Goal: Information Seeking & Learning: Understand process/instructions

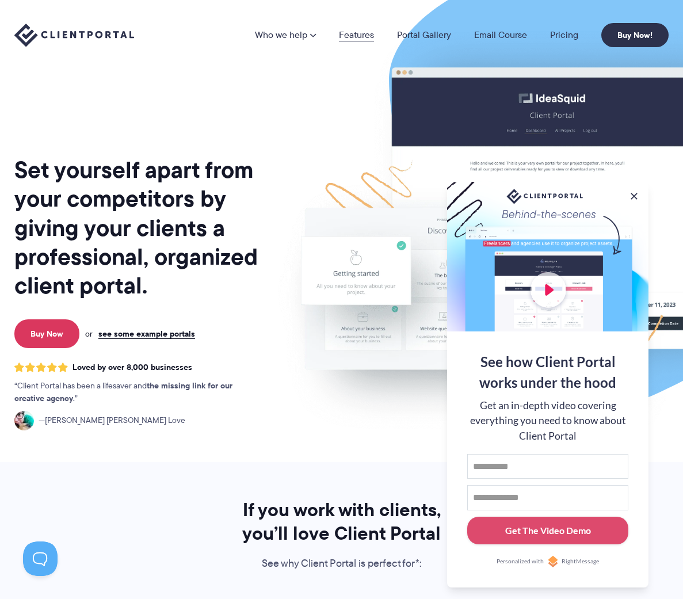
click at [357, 35] on link "Features" at bounding box center [356, 34] width 35 height 9
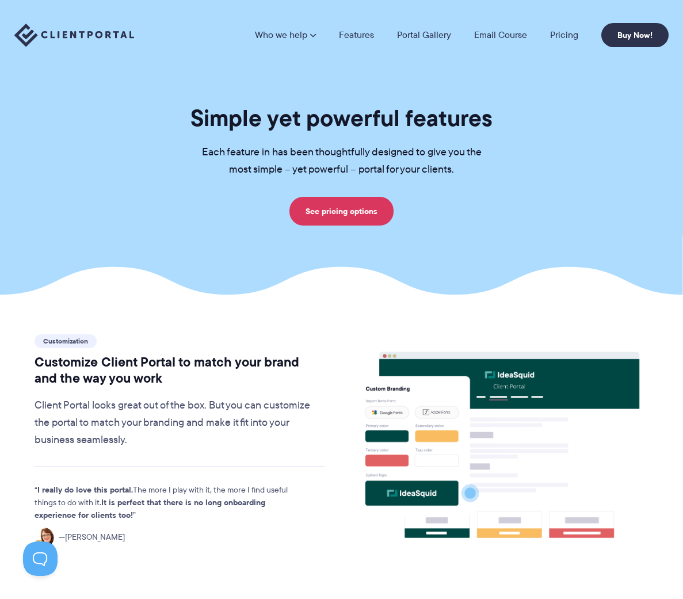
click at [140, 313] on section "Customization Customize Client Portal to match your brand and the way you work …" at bounding box center [341, 542] width 683 height 495
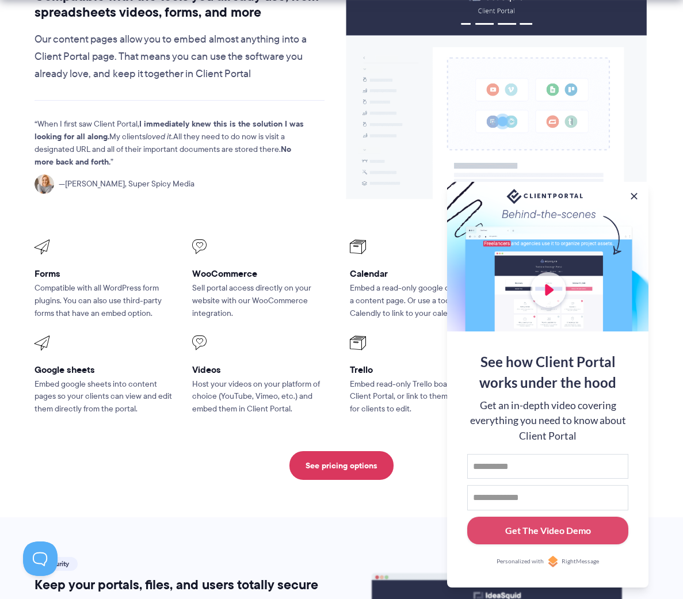
scroll to position [1357, 0]
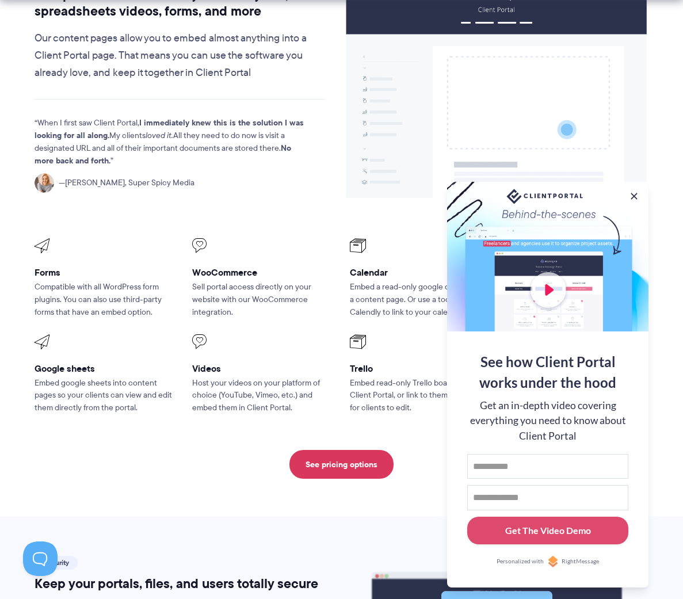
click at [646, 196] on div at bounding box center [547, 257] width 201 height 150
type input "****"
click at [644, 451] on div "See how Client Portal works under the hood Get an in-depth video covering every…" at bounding box center [547, 459] width 201 height 256
click at [533, 511] on div "**** First name Email address Get The Video Demo" at bounding box center [547, 499] width 161 height 91
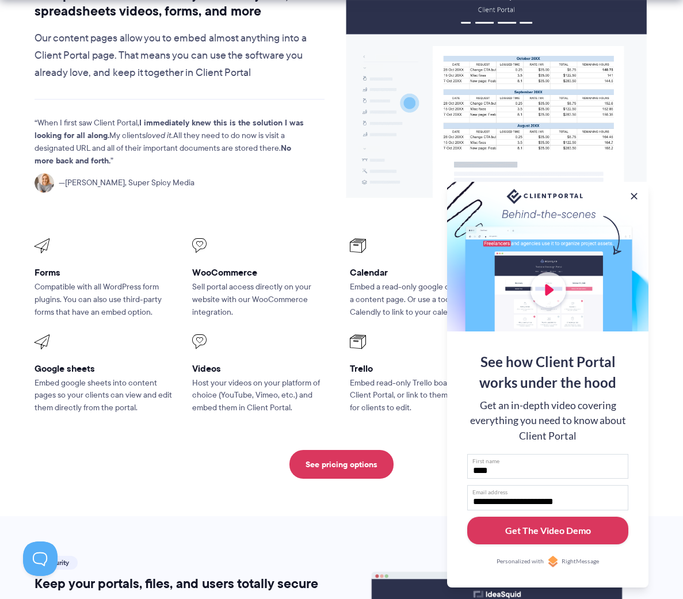
type input "**********"
click at [556, 529] on div "Get The Video Demo" at bounding box center [548, 530] width 86 height 14
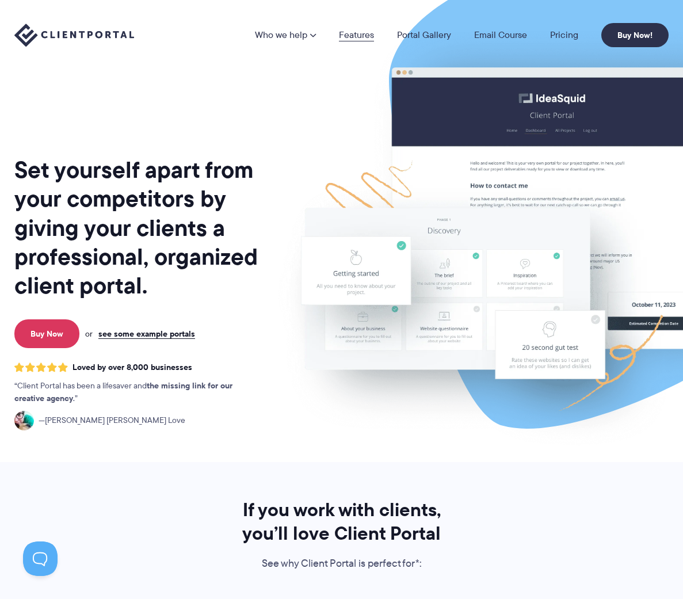
click at [369, 32] on link "Features" at bounding box center [356, 34] width 35 height 9
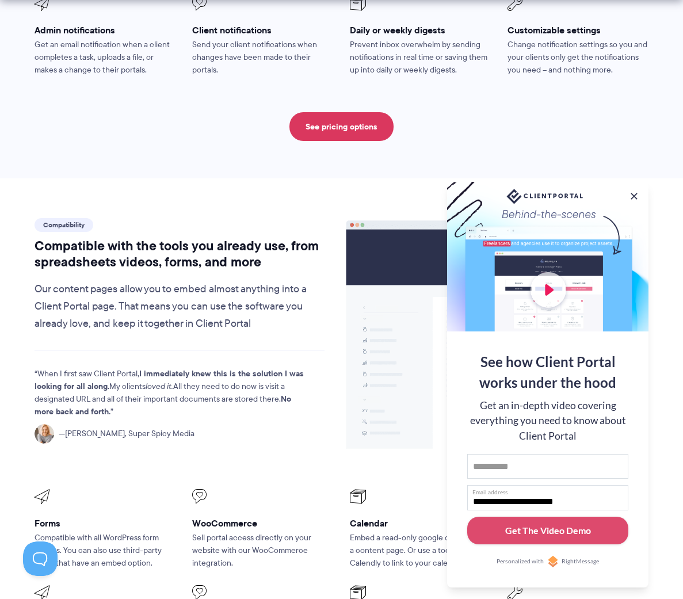
scroll to position [1113, 0]
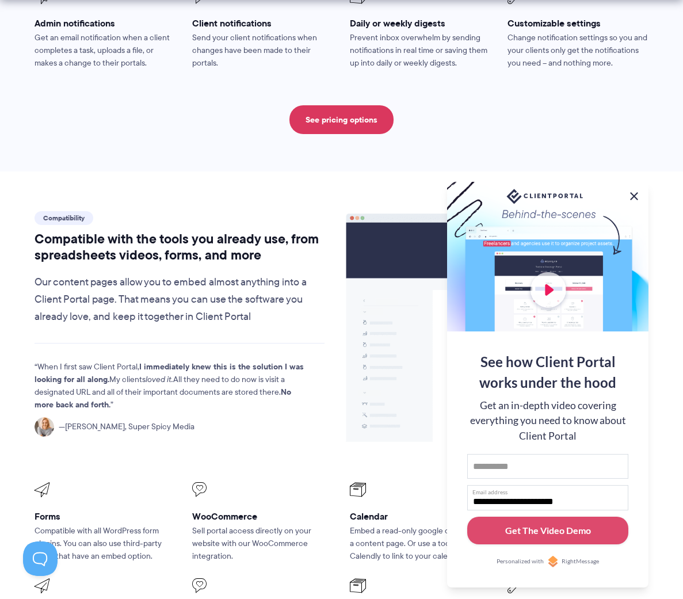
click at [636, 193] on button at bounding box center [634, 196] width 14 height 14
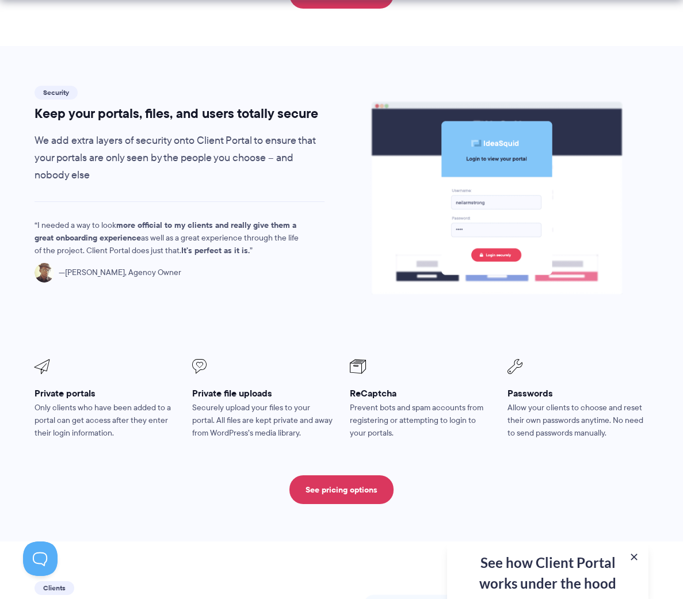
scroll to position [1834, 0]
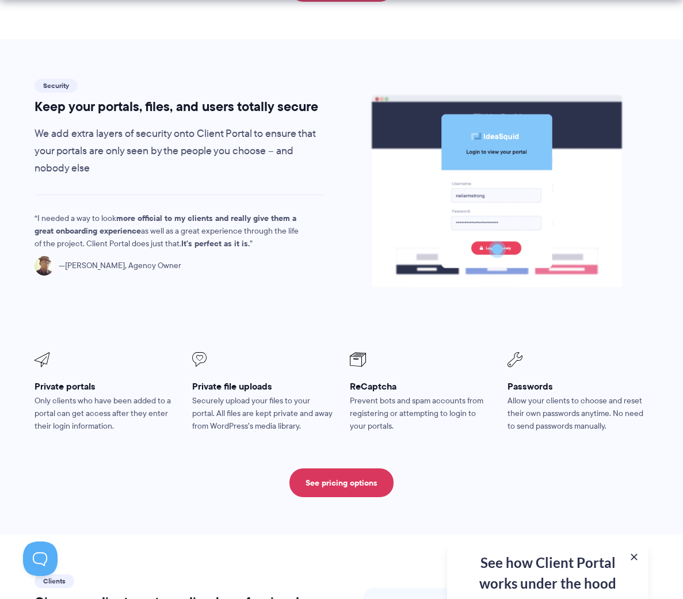
click at [212, 380] on h3 "Private file uploads" at bounding box center [263, 386] width 142 height 12
click at [197, 353] on span at bounding box center [263, 360] width 142 height 15
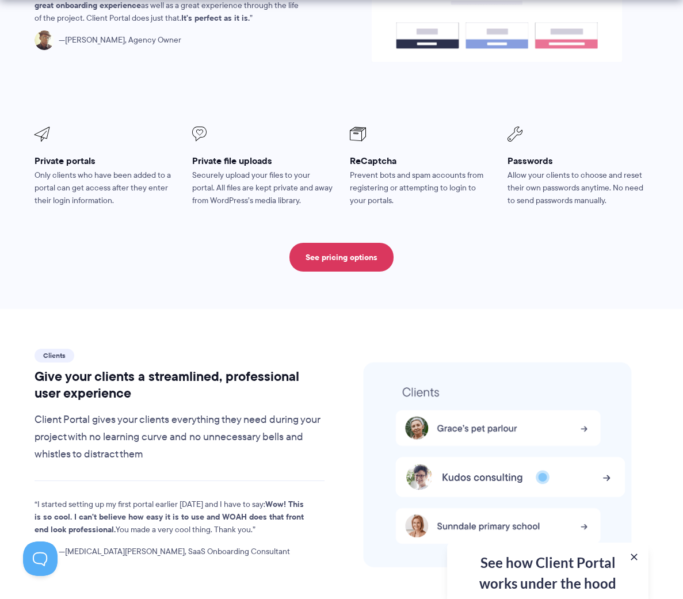
scroll to position [2063, 0]
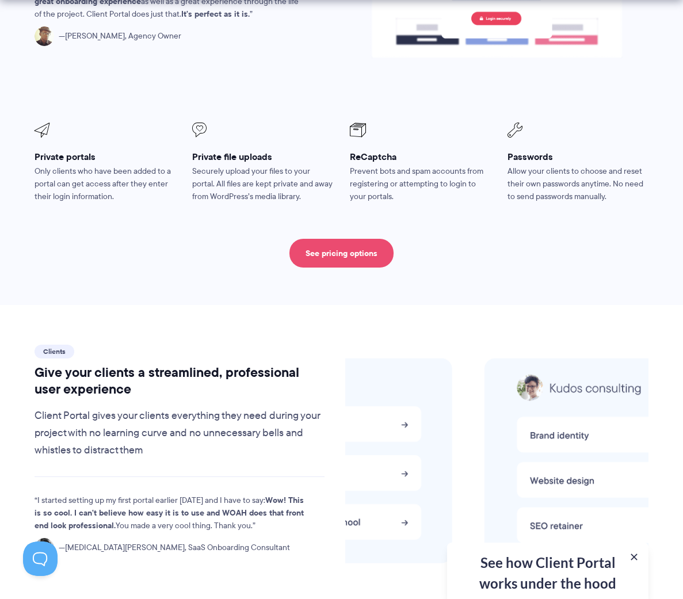
click at [327, 239] on link "See pricing options" at bounding box center [341, 253] width 104 height 29
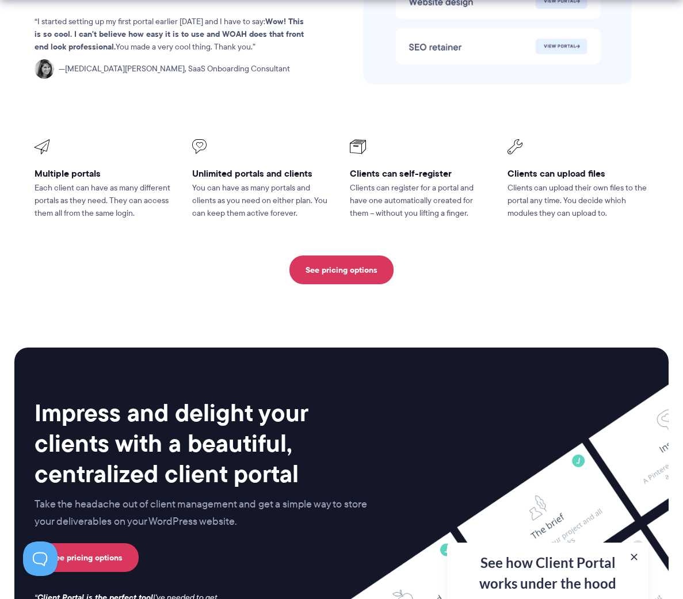
scroll to position [2543, 0]
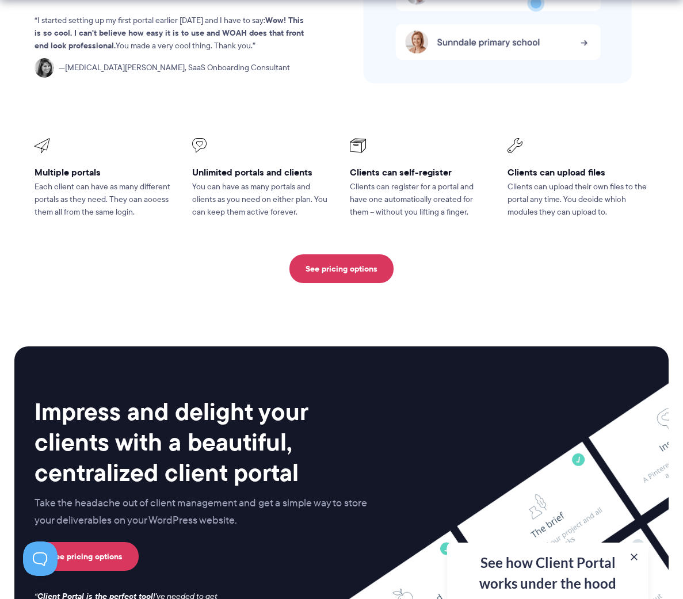
click at [519, 166] on h3 "Clients can upload files" at bounding box center [578, 172] width 142 height 12
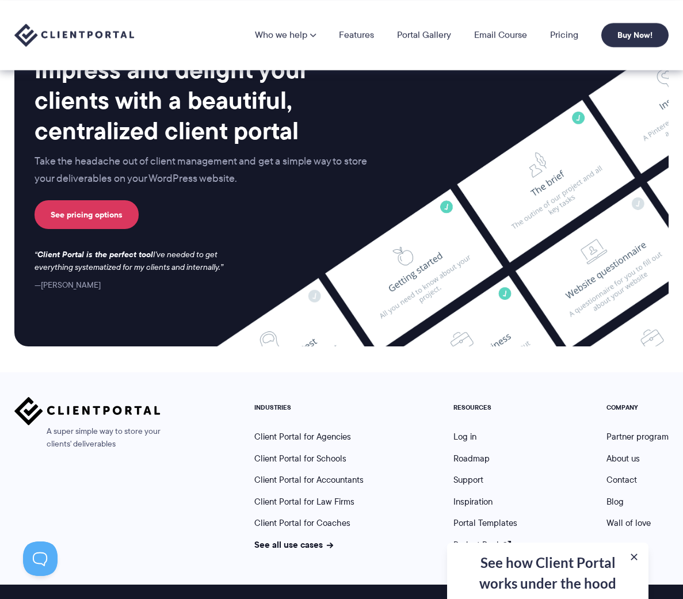
scroll to position [2884, 0]
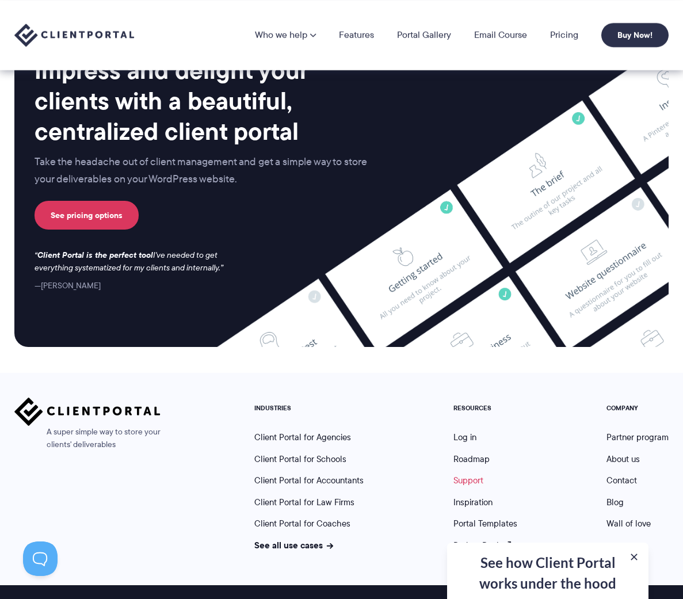
click at [469, 474] on link "Support" at bounding box center [468, 480] width 30 height 13
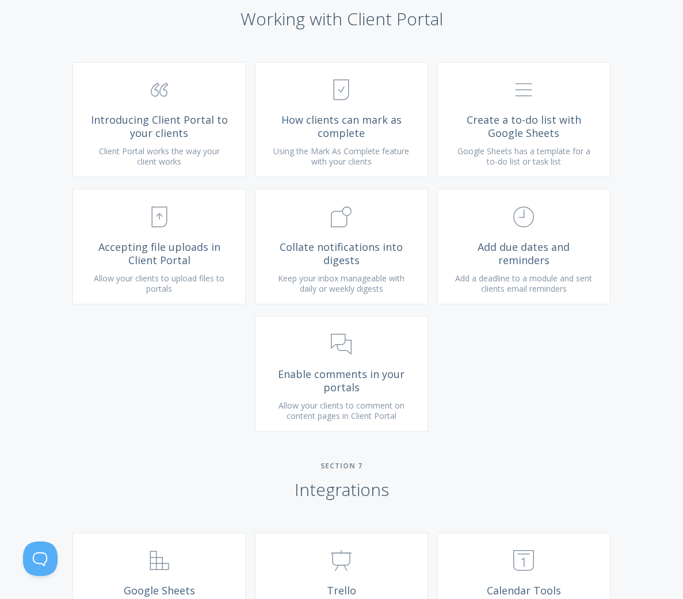
scroll to position [1990, 0]
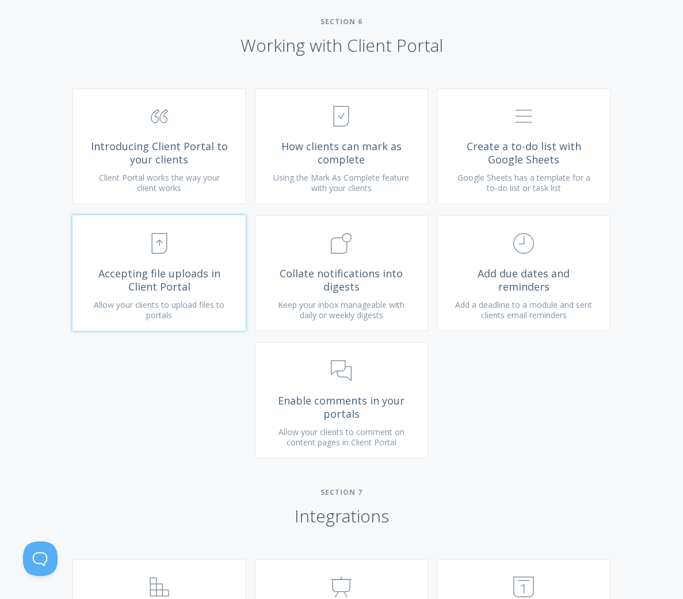
click at [169, 274] on span "Accepting file uploads in Client Portal" at bounding box center [158, 280] width 137 height 26
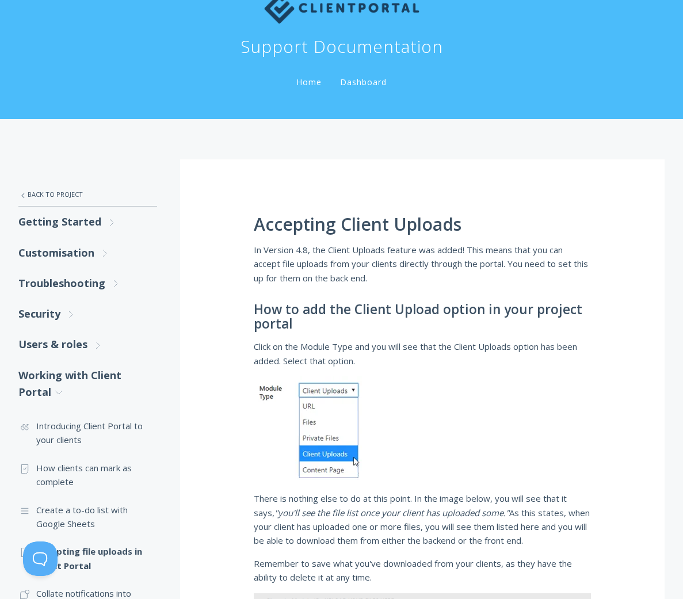
scroll to position [27, 0]
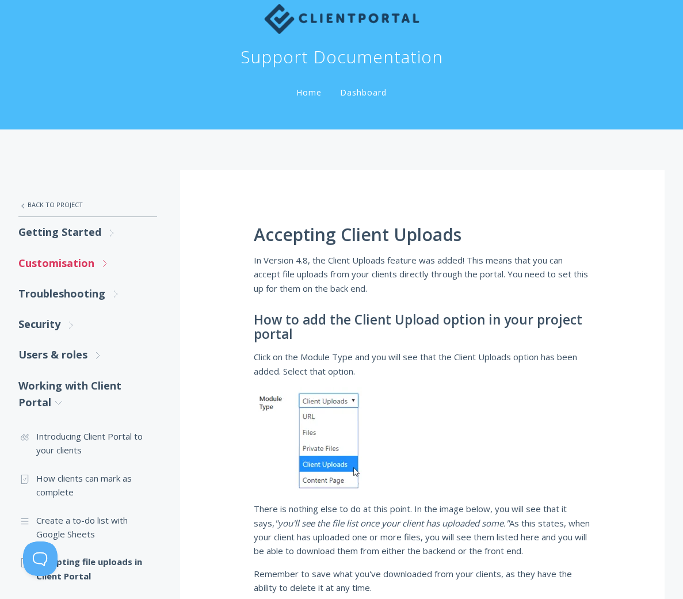
click at [62, 263] on link "Customisation .st0{fill:none;stroke:#000000;stroke-width:2;stroke-miterlimit:10…" at bounding box center [87, 263] width 139 height 30
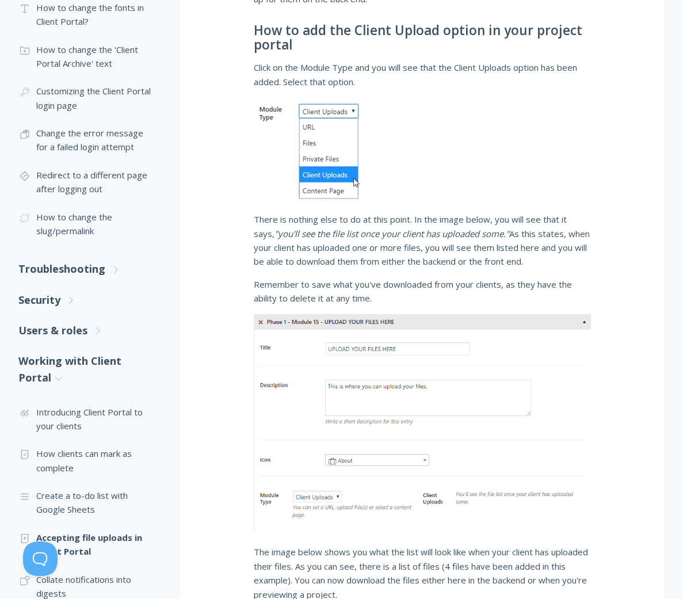
scroll to position [325, 0]
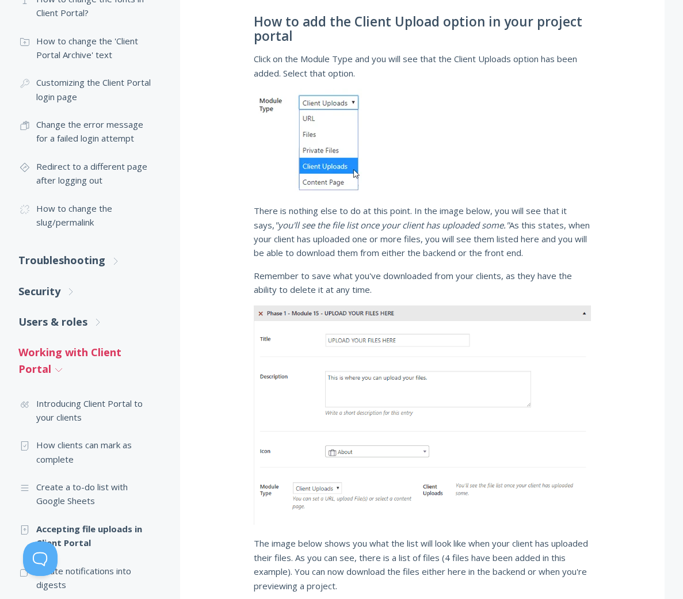
click at [78, 347] on link "Working with Client Portal .st0{fill:none;stroke:#000000;stroke-width:2;stroke-…" at bounding box center [87, 361] width 139 height 48
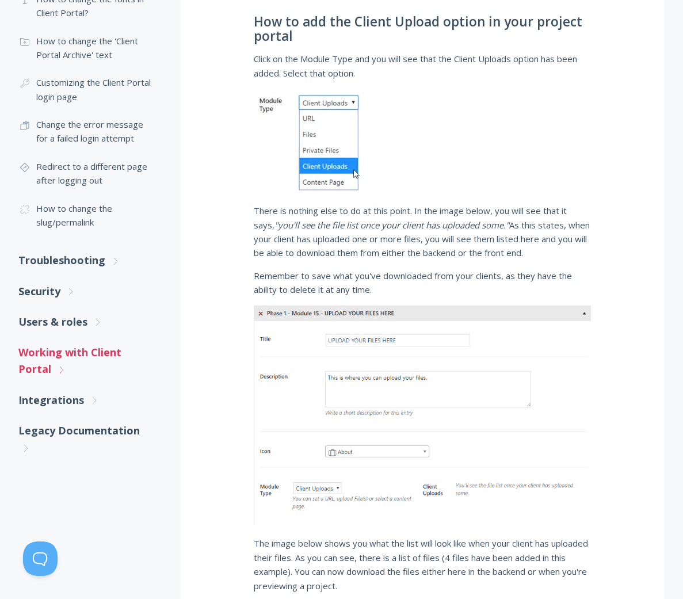
click at [78, 347] on link "Working with Client Portal .st0{fill:none;stroke:#000000;stroke-width:2;stroke-…" at bounding box center [87, 361] width 139 height 48
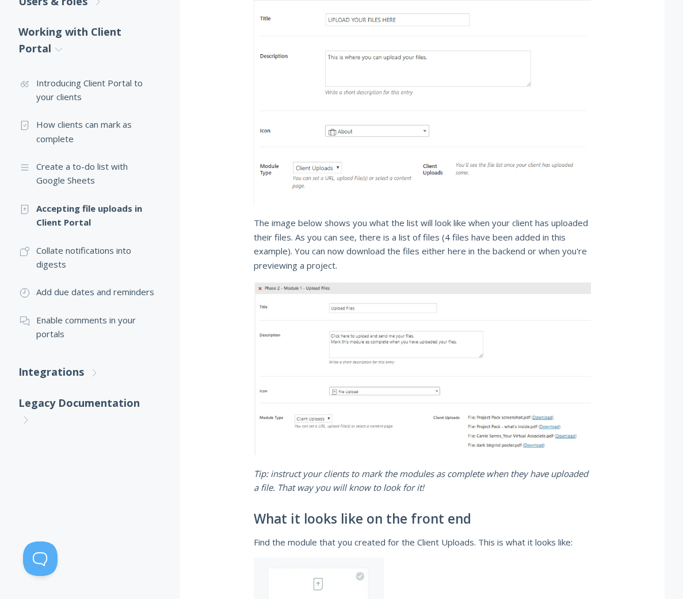
scroll to position [656, 0]
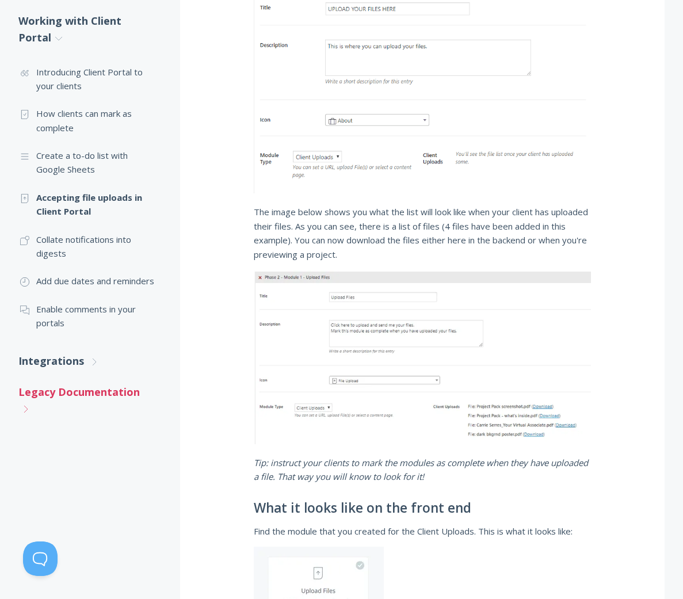
click at [117, 385] on link "Legacy Documentation .st0{fill:none;stroke:#000000;stroke-width:2;stroke-miterl…" at bounding box center [87, 401] width 139 height 48
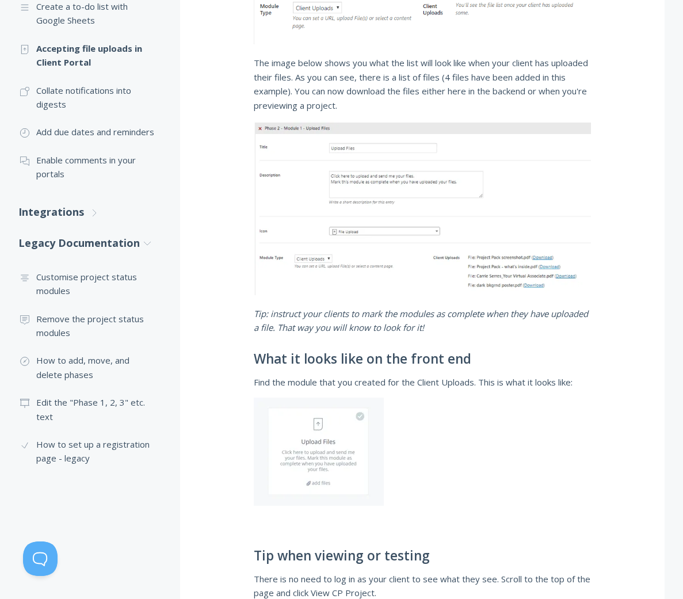
scroll to position [788, 0]
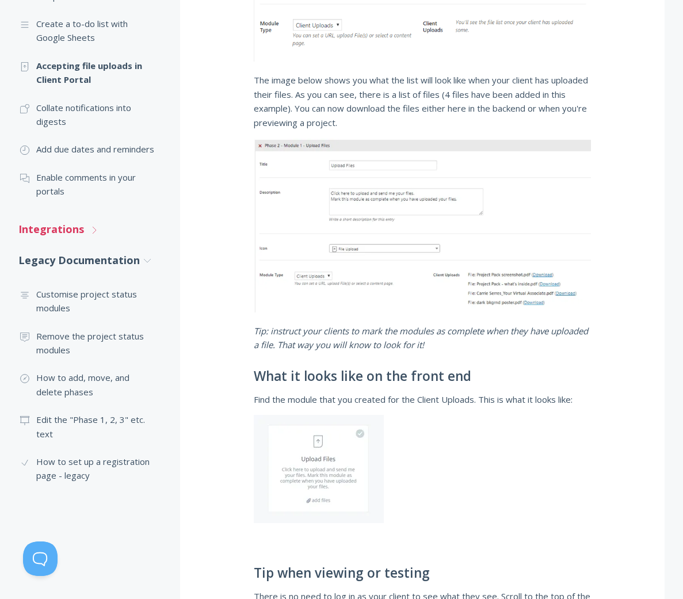
click at [74, 222] on link "Integrations .st0{fill:none;stroke:#000000;stroke-width:2;stroke-miterlimit:10;…" at bounding box center [87, 229] width 139 height 30
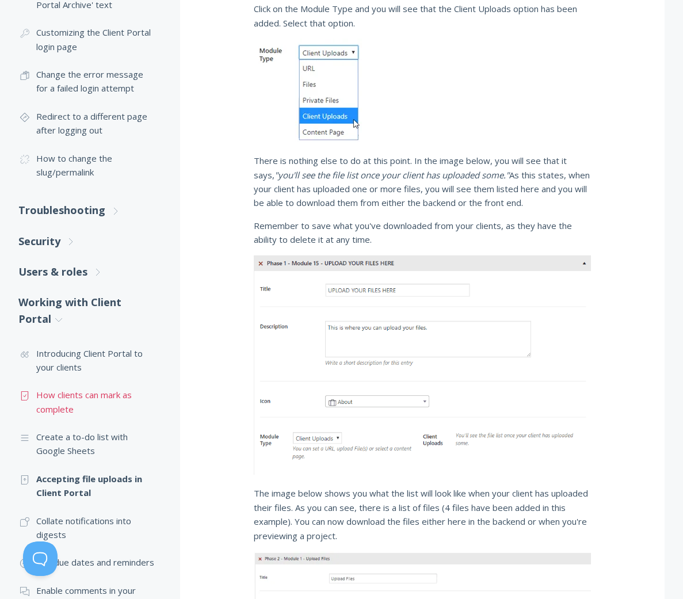
scroll to position [373, 0]
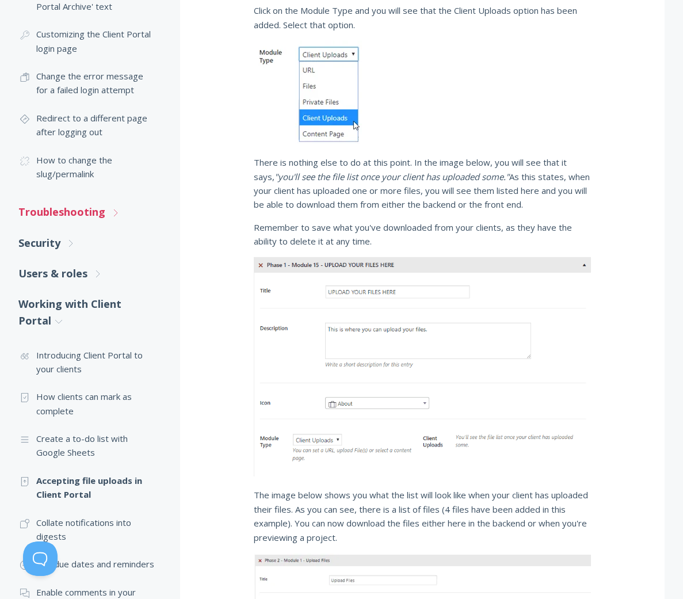
click at [93, 207] on link "Troubleshooting .st0{fill:none;stroke:#000000;stroke-width:2;stroke-miterlimit:…" at bounding box center [87, 212] width 139 height 30
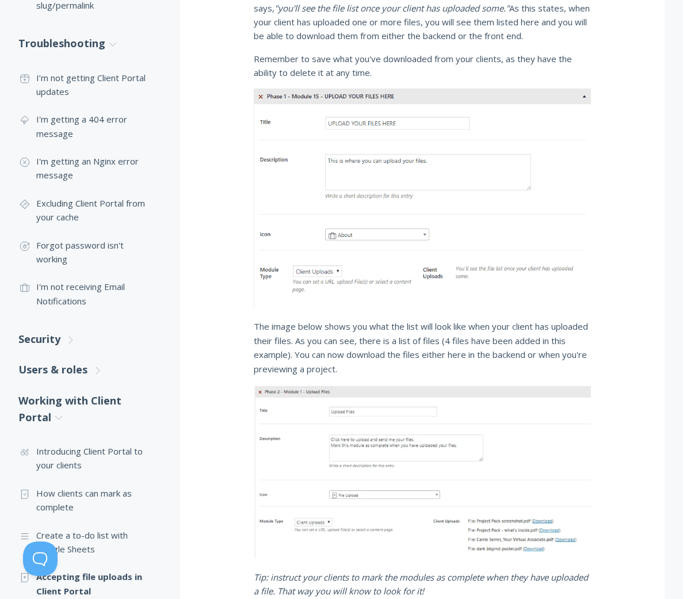
scroll to position [543, 0]
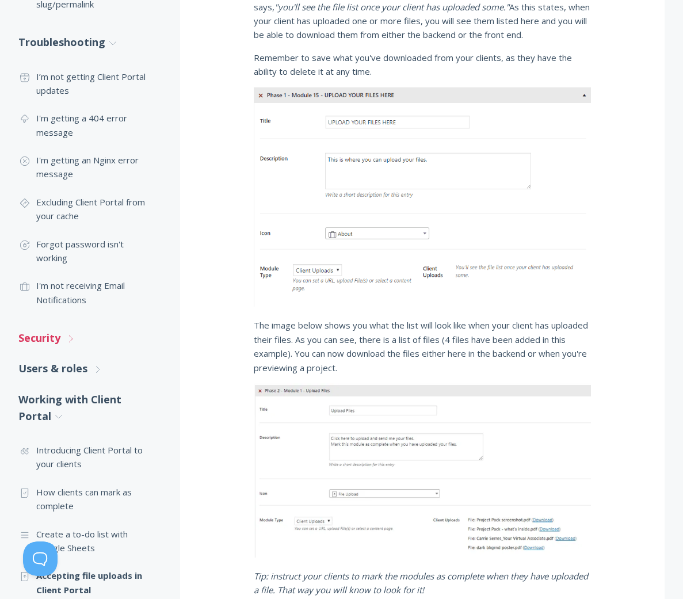
click at [50, 323] on link "Security .st0{fill:none;stroke:#000000;stroke-width:2;stroke-miterlimit:10;} Un…" at bounding box center [87, 338] width 139 height 30
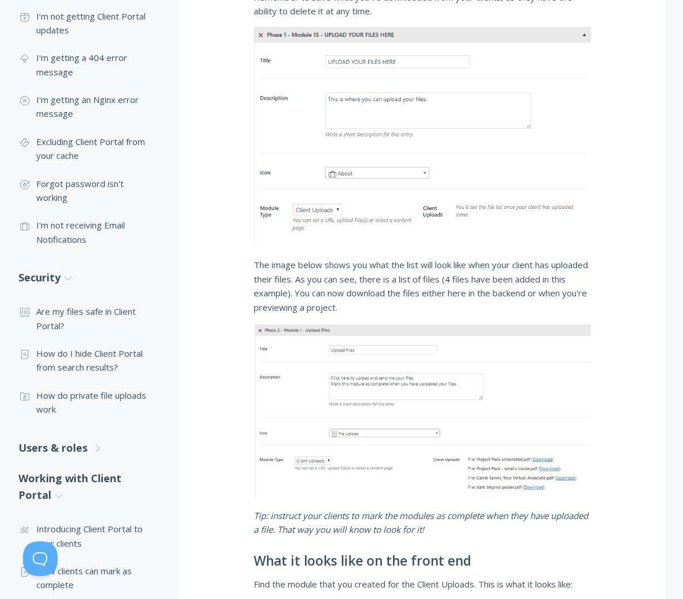
scroll to position [605, 0]
click at [102, 380] on link ".st0{fill:none;stroke:#000000;stroke-width:2;stroke-miterlimit:10;} Untitled-15…" at bounding box center [87, 401] width 139 height 42
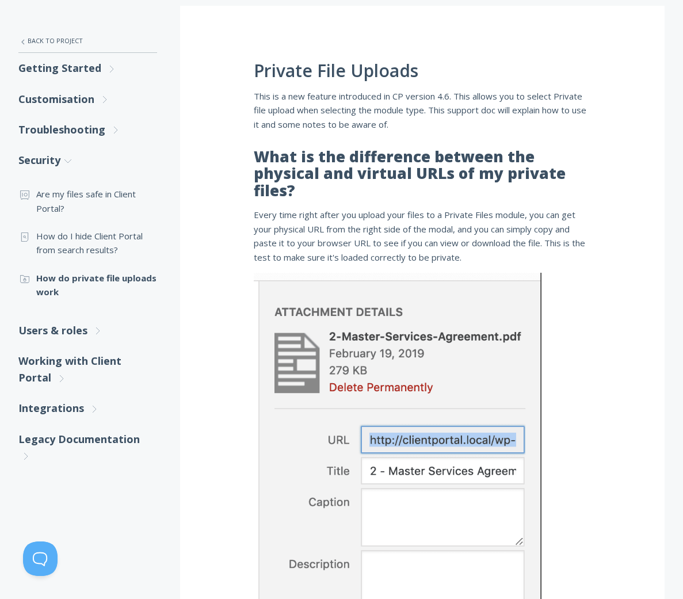
scroll to position [194, 0]
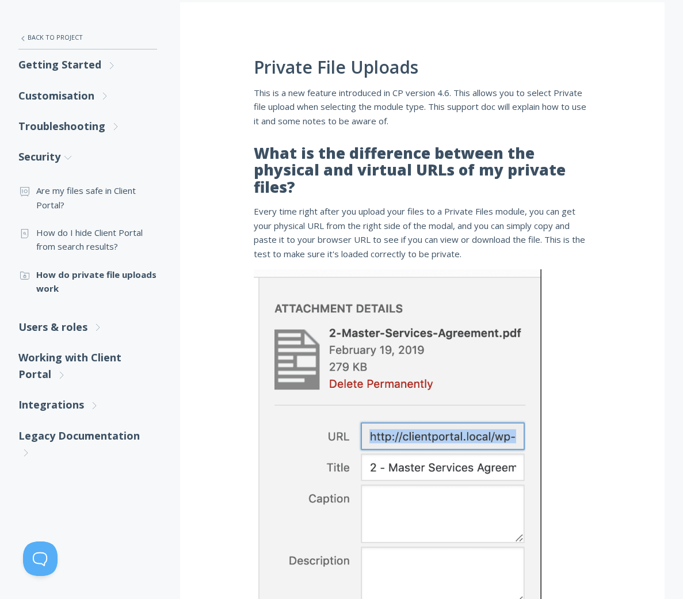
click at [204, 310] on div "Private File Uploads This is a new feature introduced in CP version 4.6. This a…" at bounding box center [422, 584] width 484 height 1164
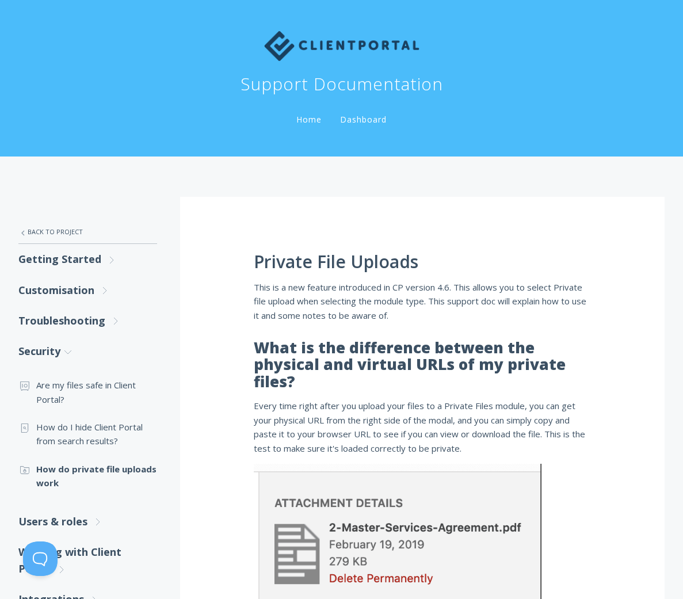
scroll to position [0, 0]
